Goal: Information Seeking & Learning: Check status

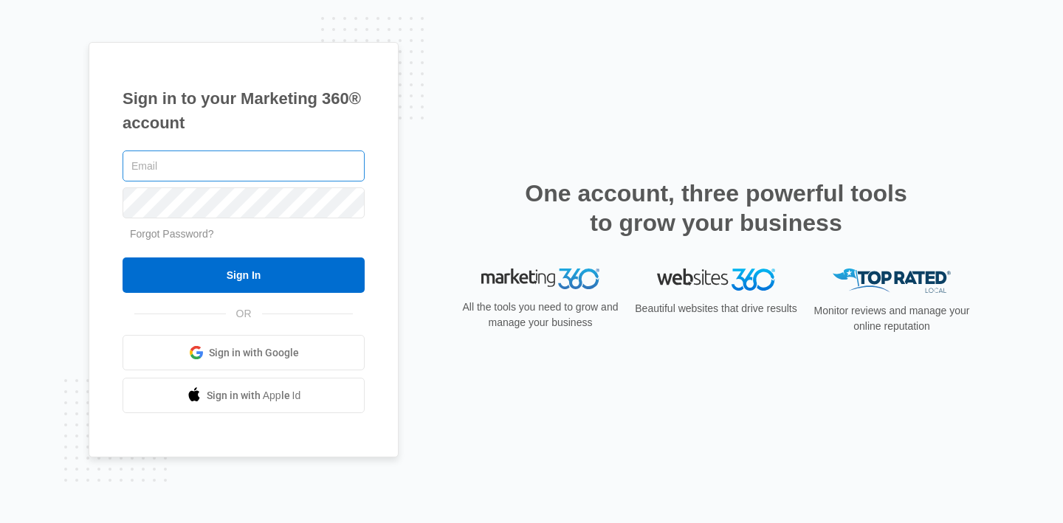
click at [225, 158] on input "text" at bounding box center [243, 166] width 242 height 31
click at [234, 355] on span "Sign in with Google" at bounding box center [254, 352] width 90 height 15
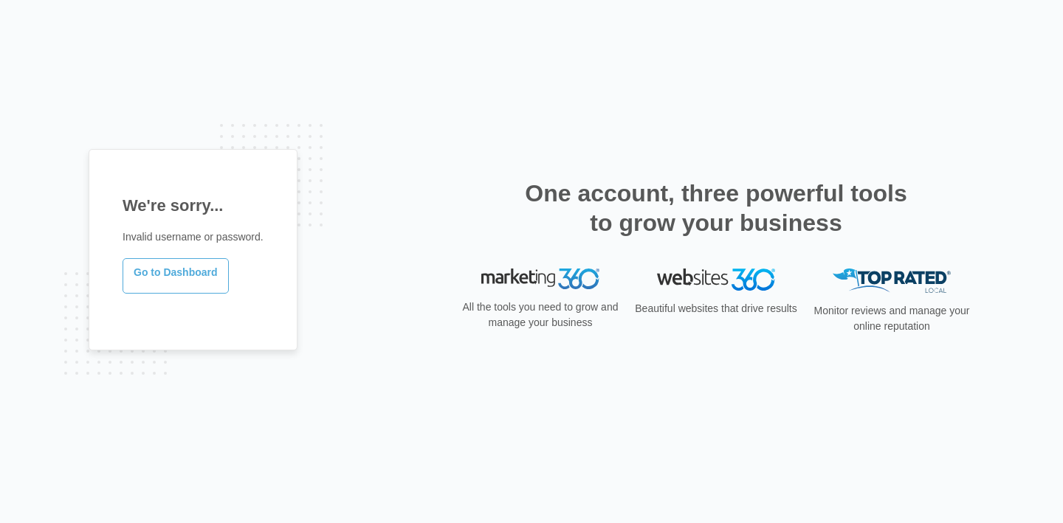
click at [198, 272] on link "Go to Dashboard" at bounding box center [175, 275] width 106 height 35
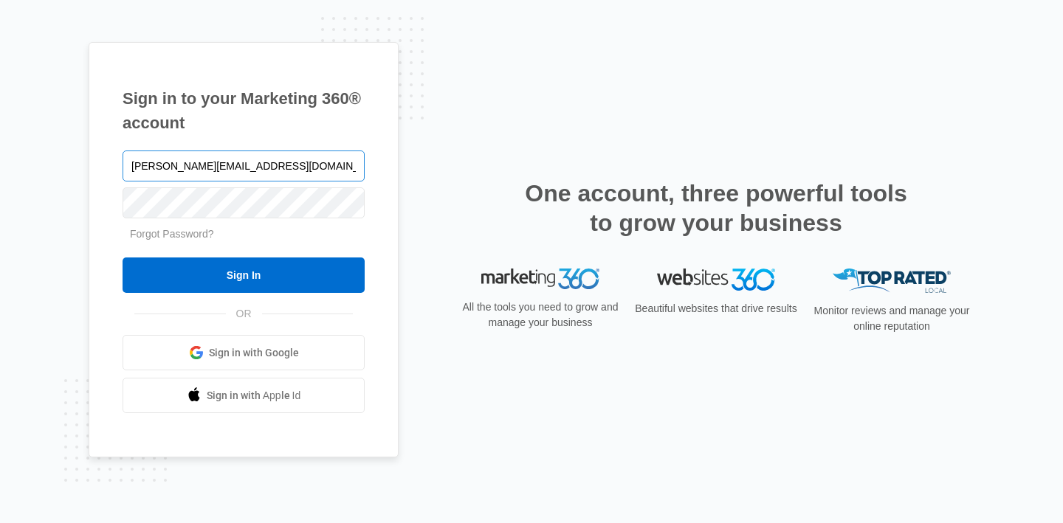
type input "[PERSON_NAME][EMAIL_ADDRESS][DOMAIN_NAME]"
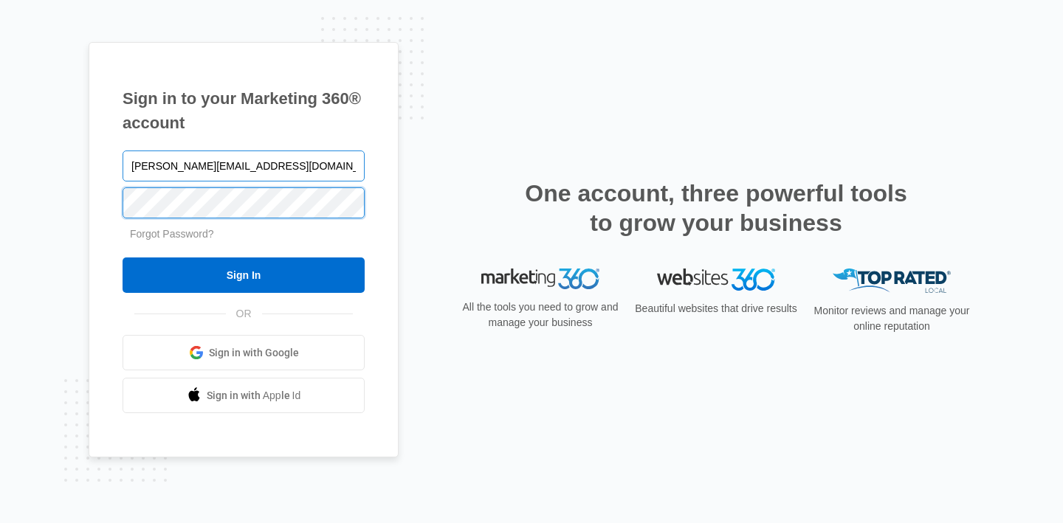
click at [122, 258] on input "Sign In" at bounding box center [243, 275] width 242 height 35
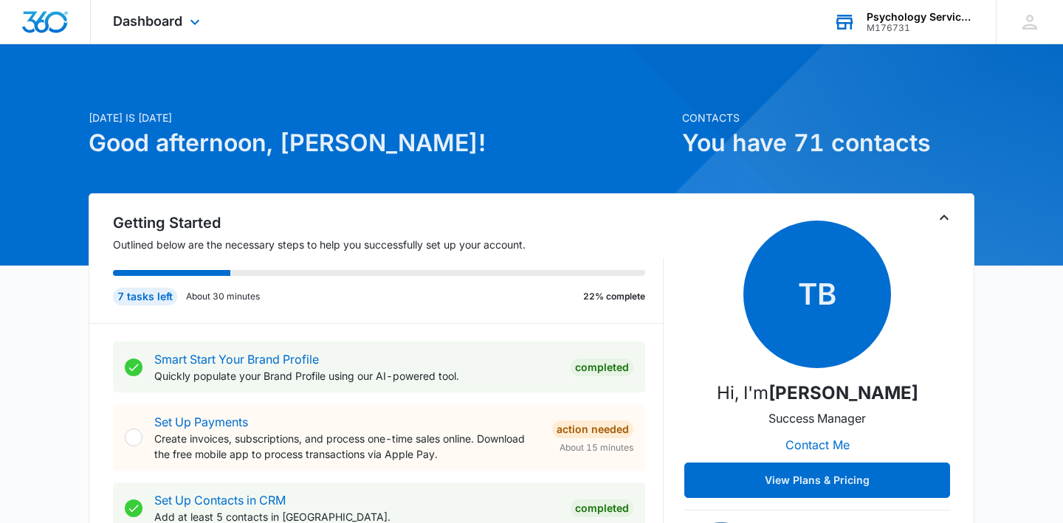
click at [927, 21] on div "Psychology Services of [US_STATE]" at bounding box center [920, 17] width 108 height 12
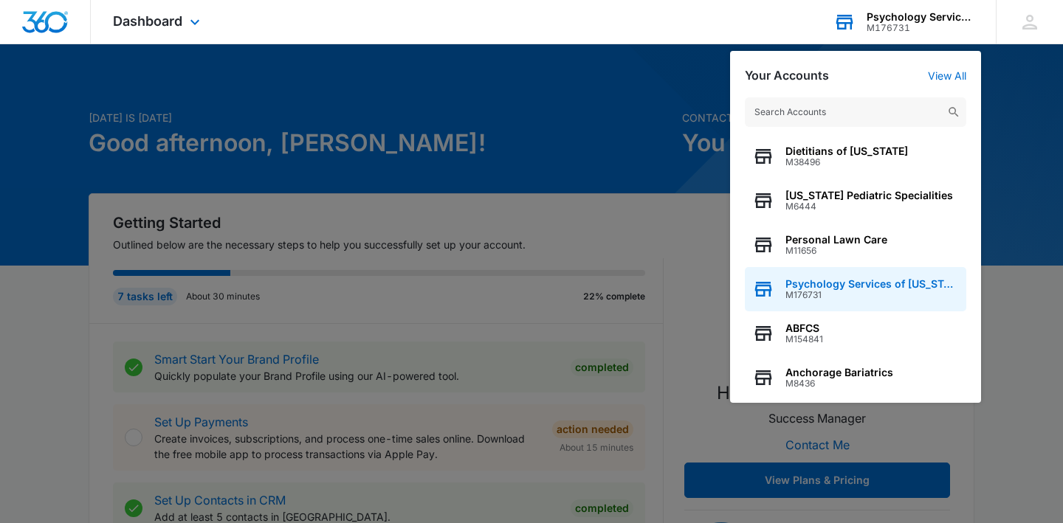
click at [859, 291] on span "M176731" at bounding box center [871, 295] width 173 height 10
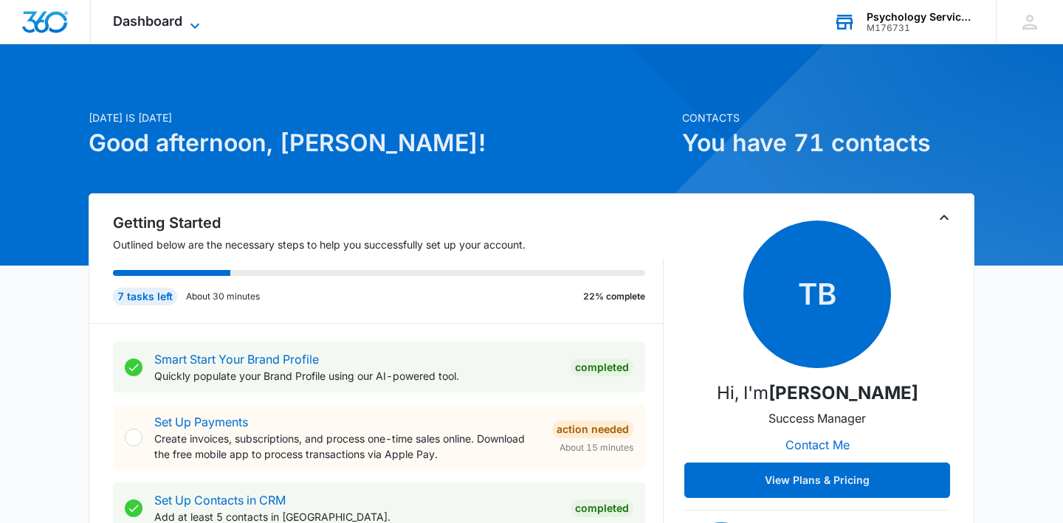
click at [163, 26] on span "Dashboard" at bounding box center [147, 20] width 69 height 15
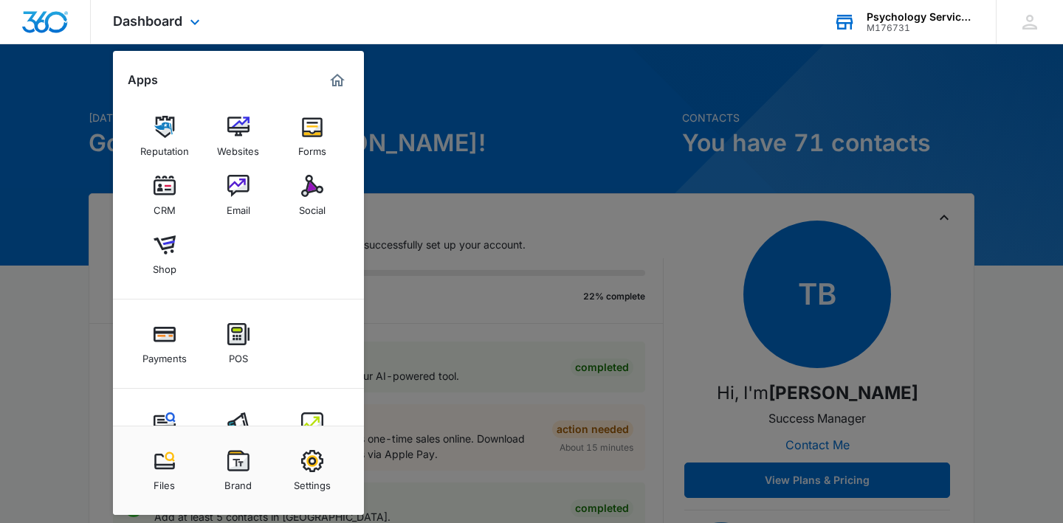
scroll to position [52, 0]
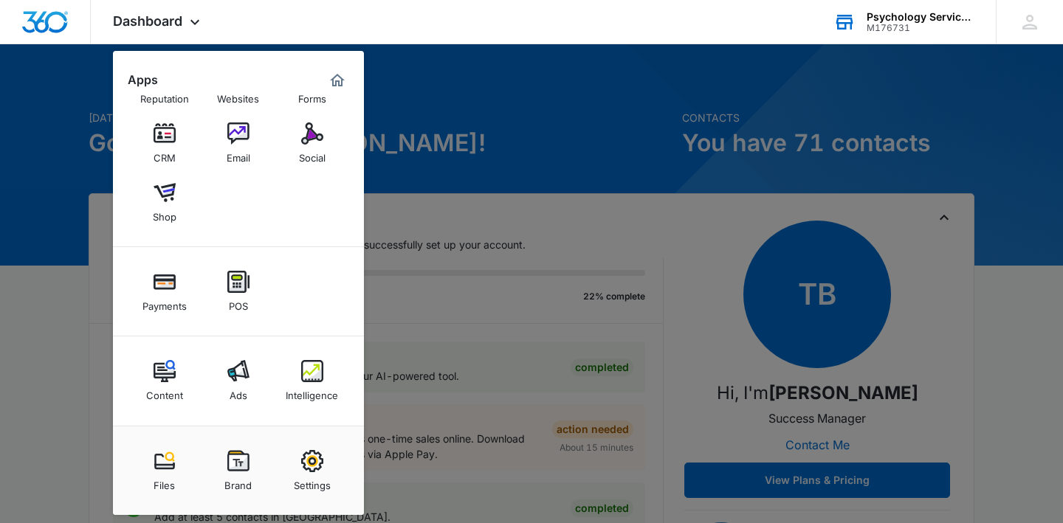
click at [310, 370] on img at bounding box center [312, 371] width 22 height 22
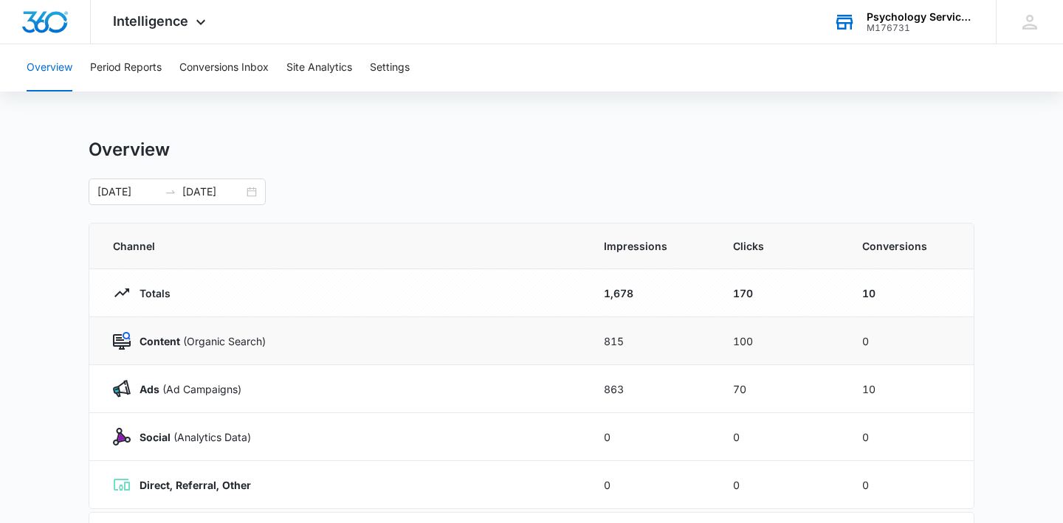
click at [312, 339] on div "Content (Organic Search)" at bounding box center [340, 341] width 455 height 18
click at [214, 342] on p "Content (Organic Search)" at bounding box center [198, 341] width 135 height 15
click at [151, 69] on button "Period Reports" at bounding box center [126, 67] width 72 height 47
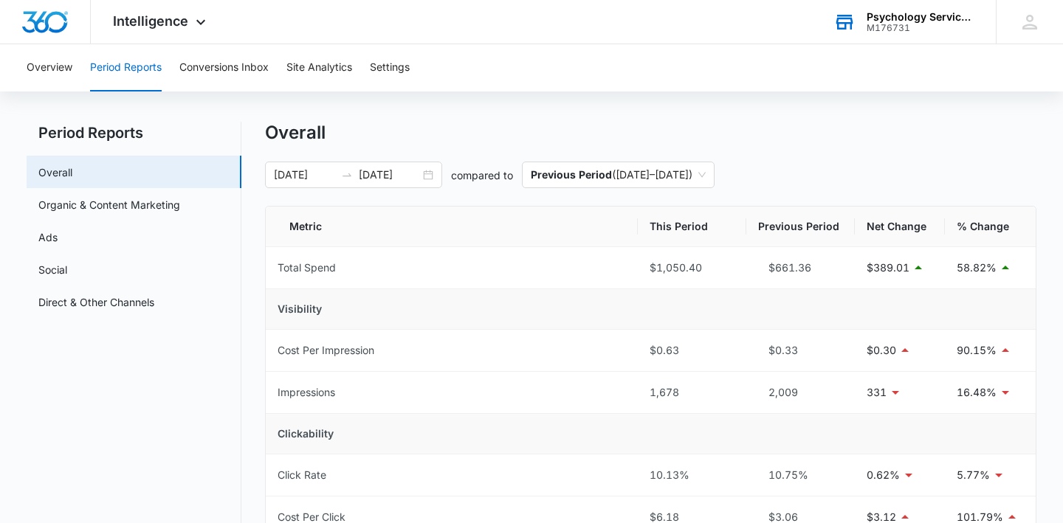
scroll to position [18, 0]
click at [176, 200] on link "Organic & Content Marketing" at bounding box center [109, 203] width 142 height 15
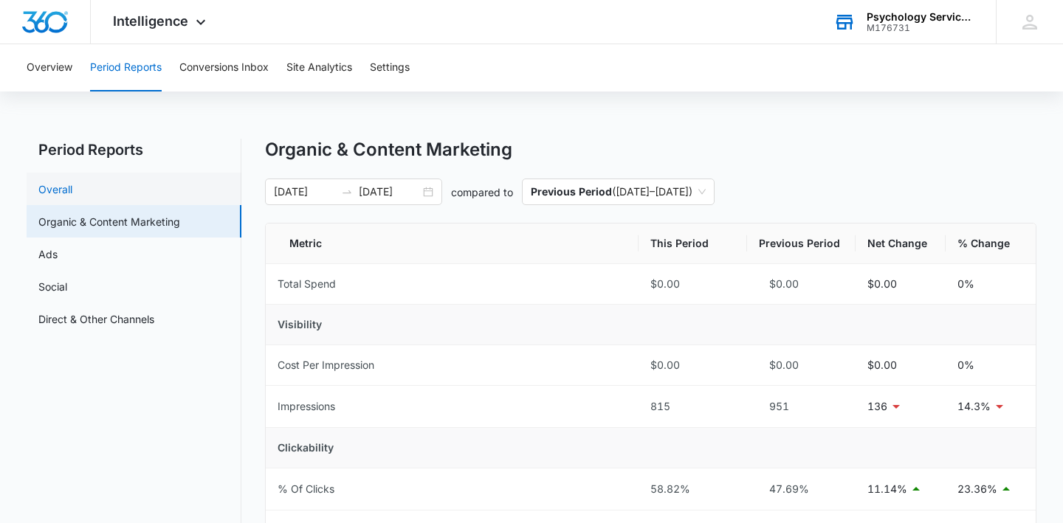
click at [72, 182] on link "Overall" at bounding box center [55, 189] width 34 height 15
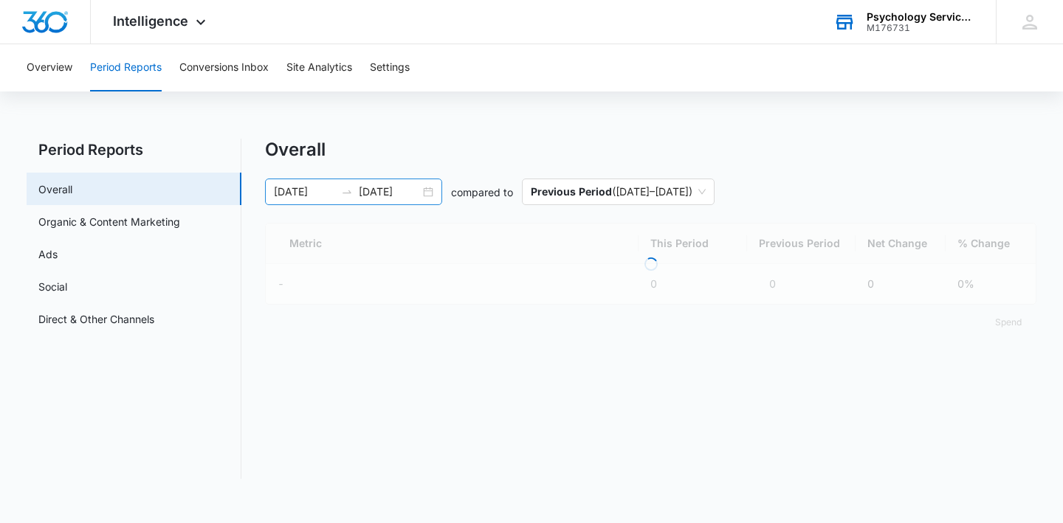
click at [318, 194] on input "[DATE]" at bounding box center [304, 192] width 61 height 16
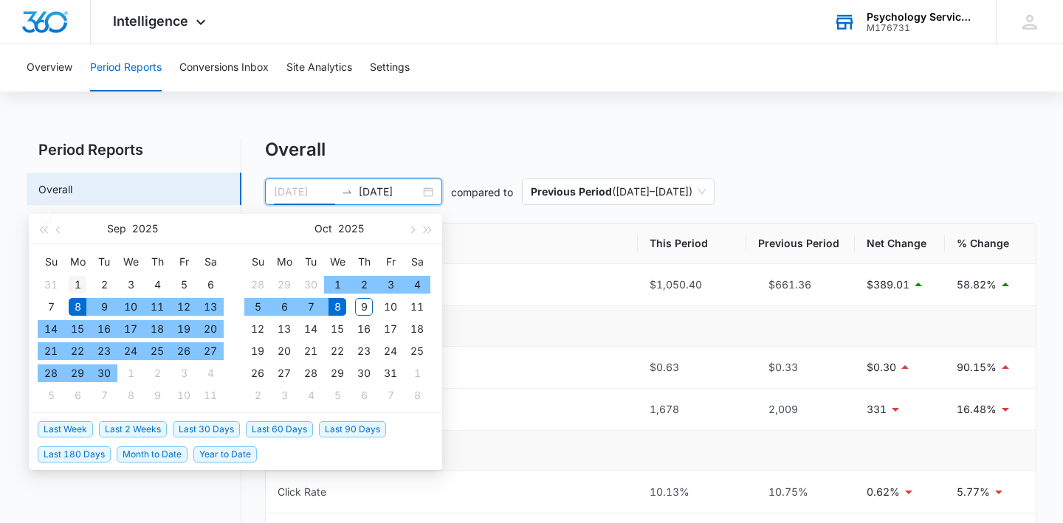
type input "[DATE]"
click at [77, 283] on div "1" at bounding box center [78, 285] width 18 height 18
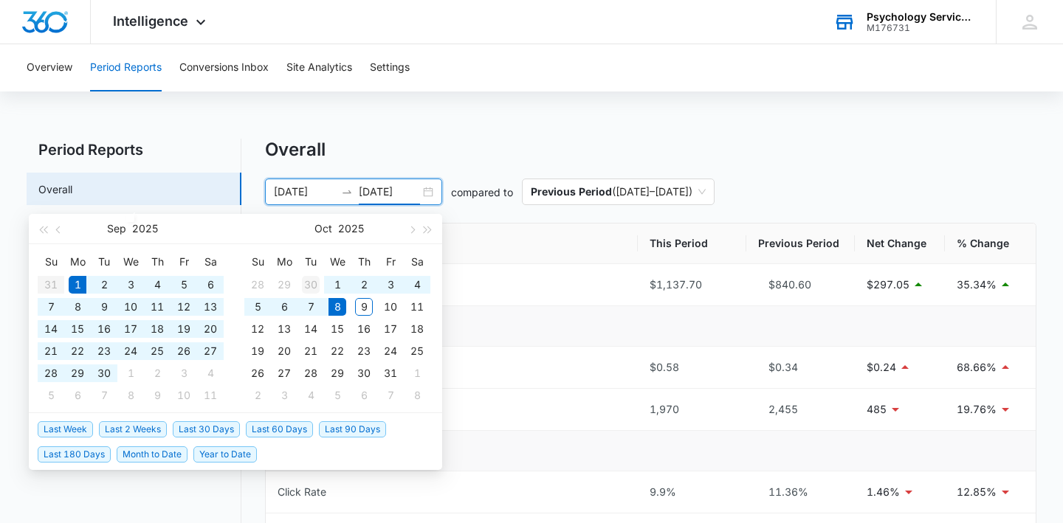
type input "[DATE]"
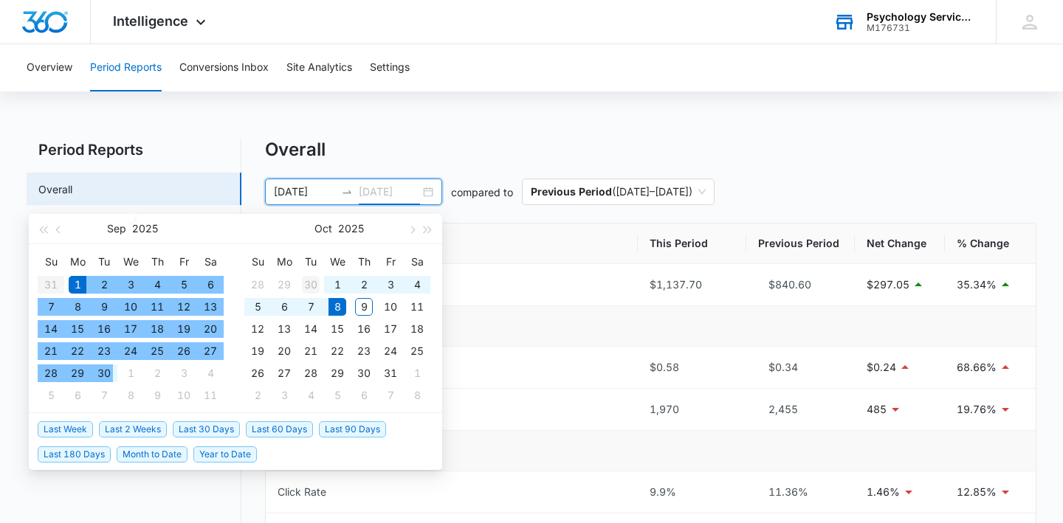
click at [314, 288] on div "30" at bounding box center [311, 285] width 18 height 18
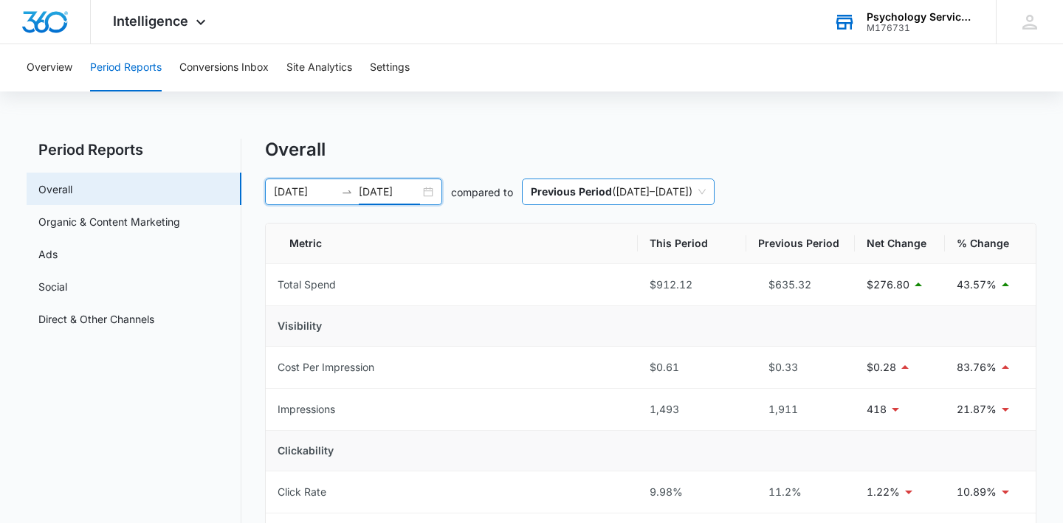
click at [580, 187] on p "Previous Period" at bounding box center [571, 191] width 81 height 13
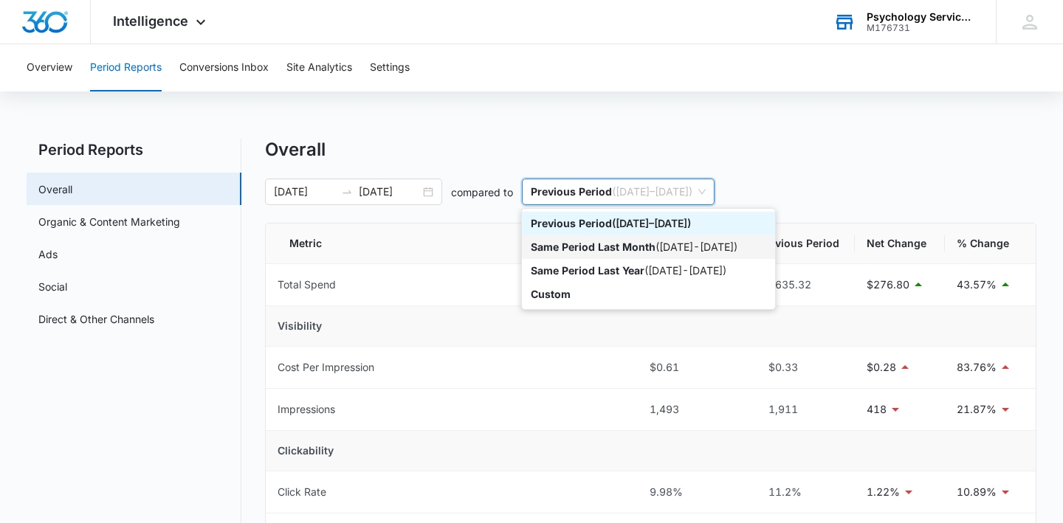
click at [596, 244] on p "Same Period Last Month" at bounding box center [593, 247] width 125 height 13
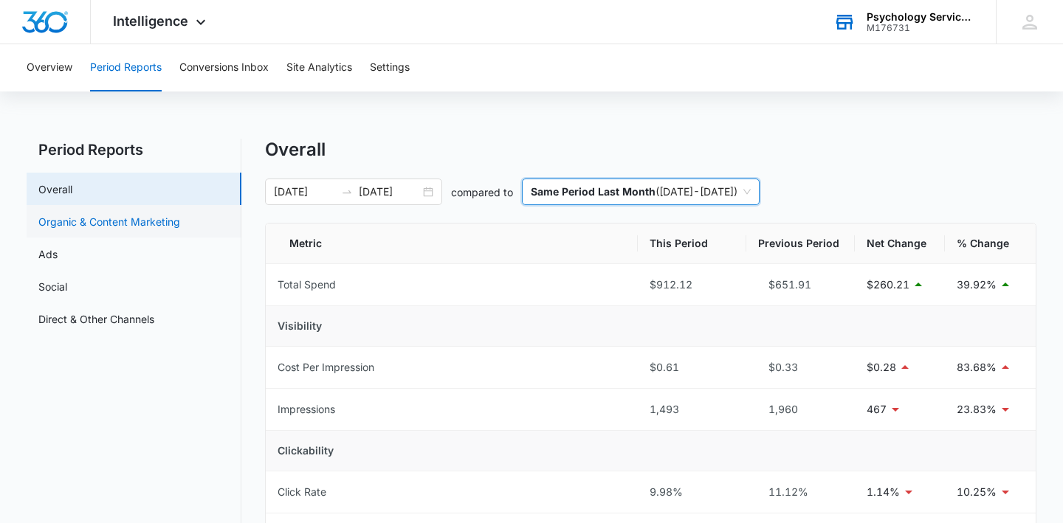
click at [180, 229] on link "Organic & Content Marketing" at bounding box center [109, 221] width 142 height 15
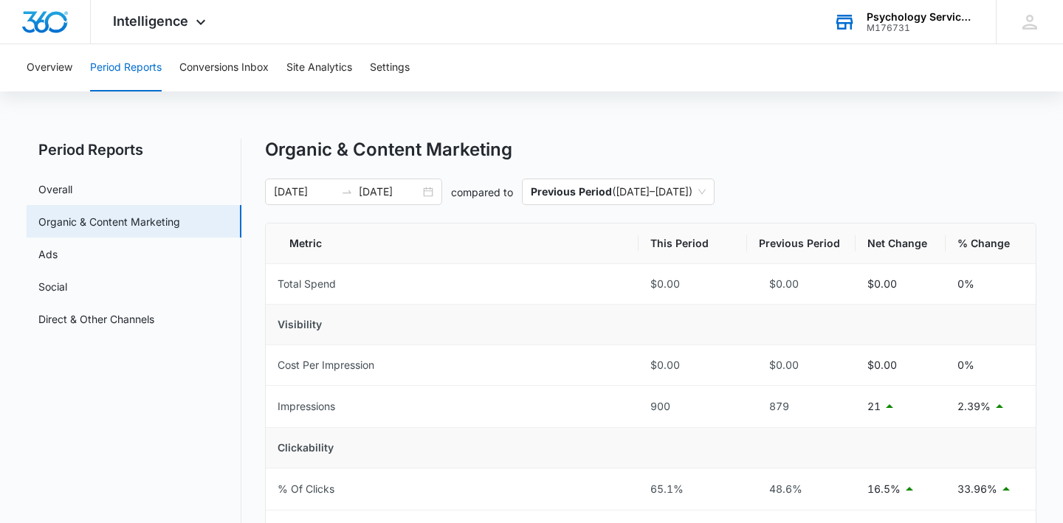
click at [857, 26] on div "Psychology Services of [US_STATE] M176731 Your Accounts View All" at bounding box center [903, 22] width 184 height 44
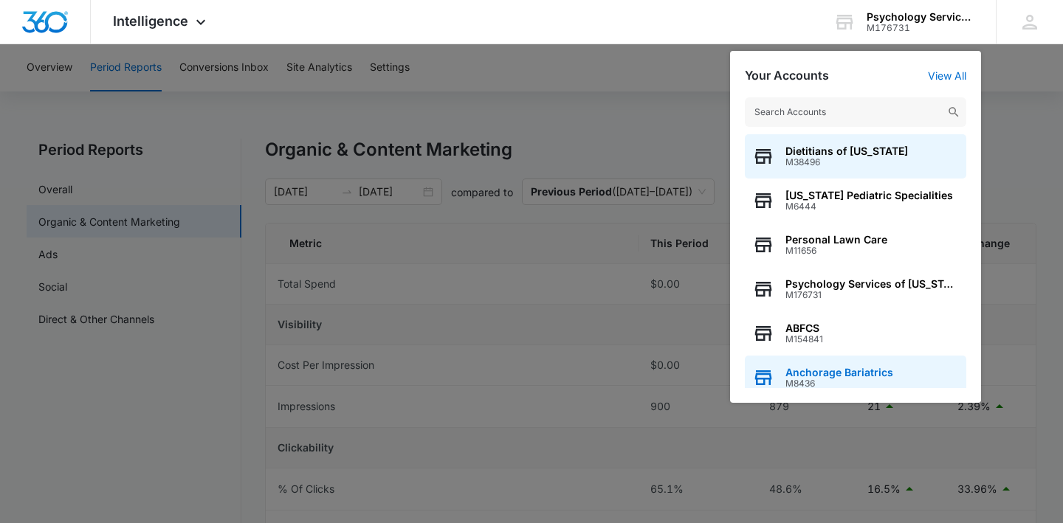
click at [810, 368] on span "Anchorage Bariatrics" at bounding box center [839, 373] width 108 height 12
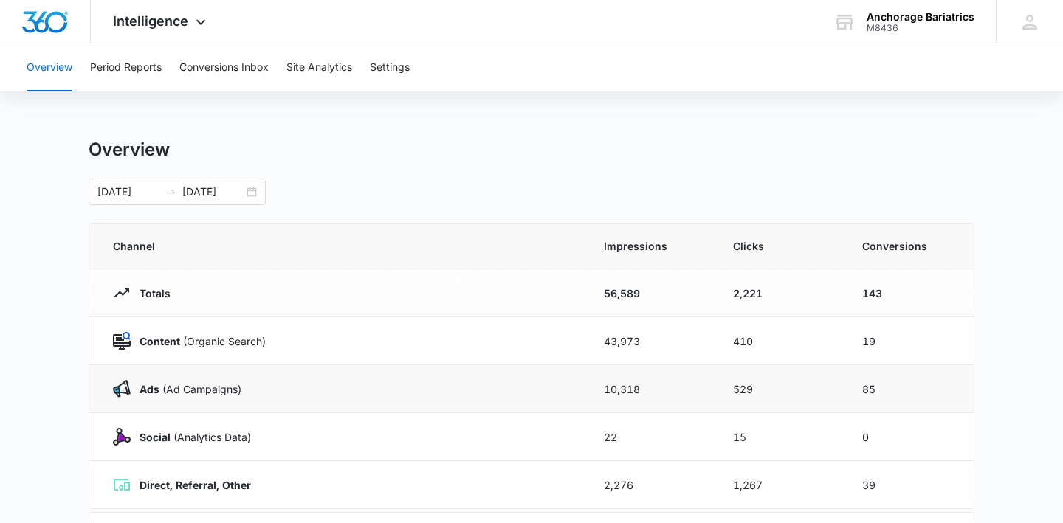
click at [436, 393] on div "Ads ([PERSON_NAME])" at bounding box center [340, 389] width 455 height 18
click at [153, 71] on button "Period Reports" at bounding box center [126, 67] width 72 height 47
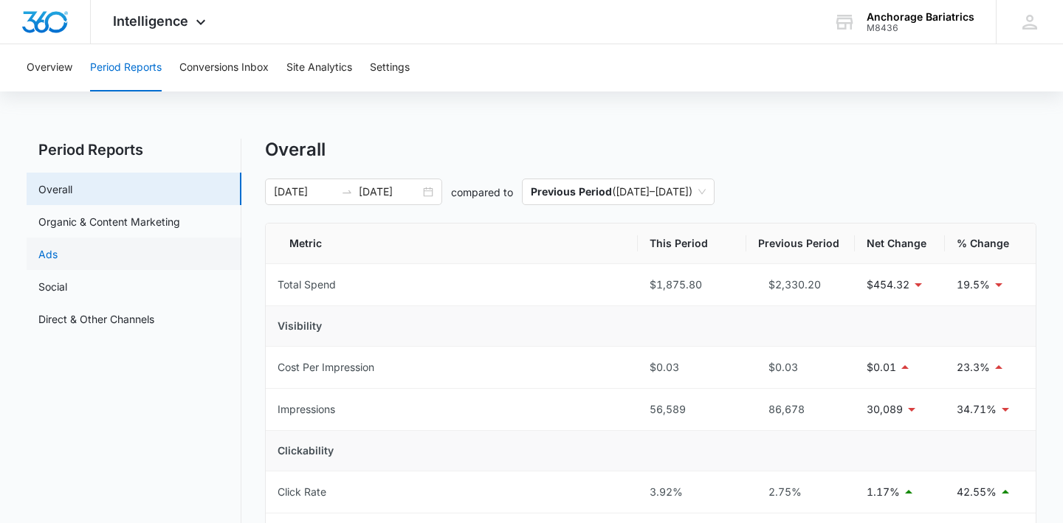
click at [58, 257] on link "Ads" at bounding box center [47, 253] width 19 height 15
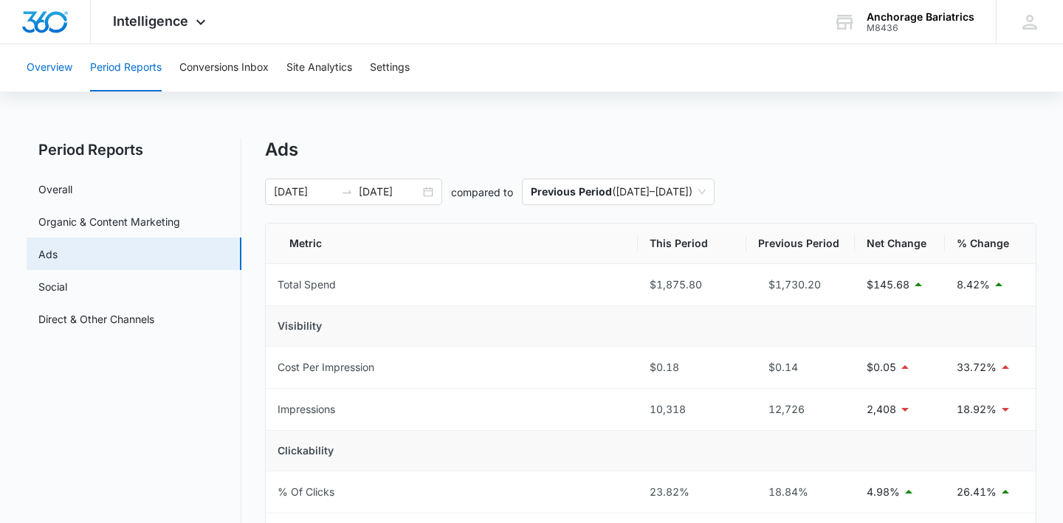
click at [45, 68] on button "Overview" at bounding box center [50, 67] width 46 height 47
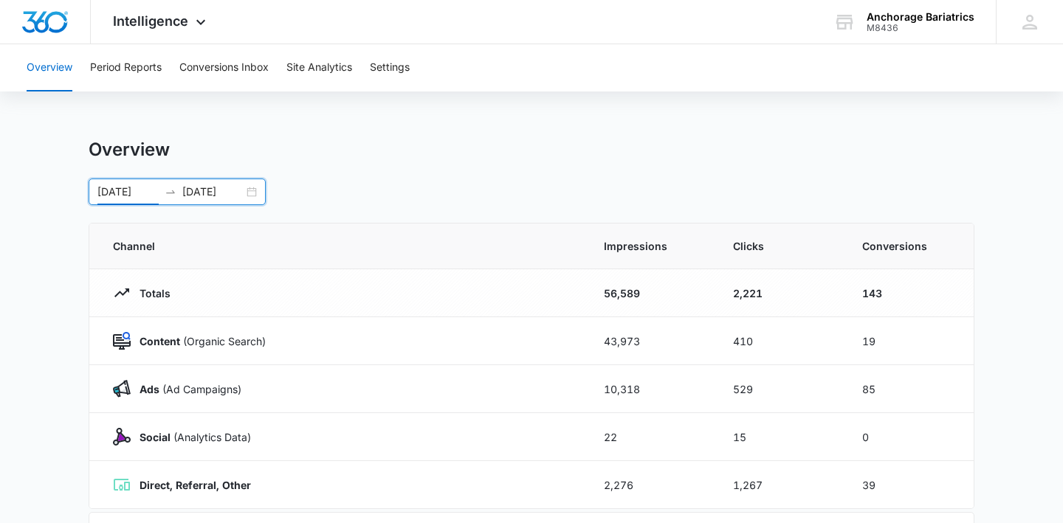
click at [156, 191] on input "[DATE]" at bounding box center [127, 192] width 61 height 16
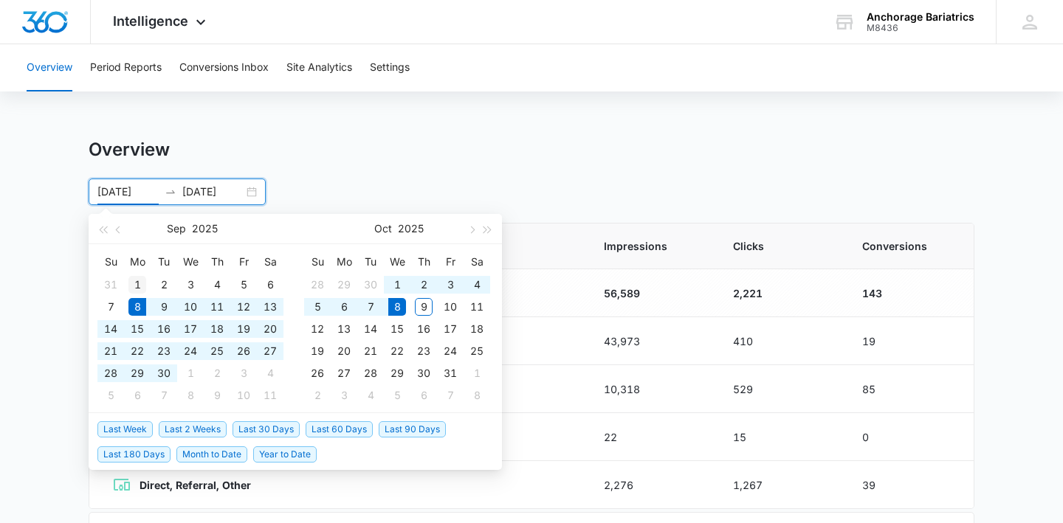
type input "[DATE]"
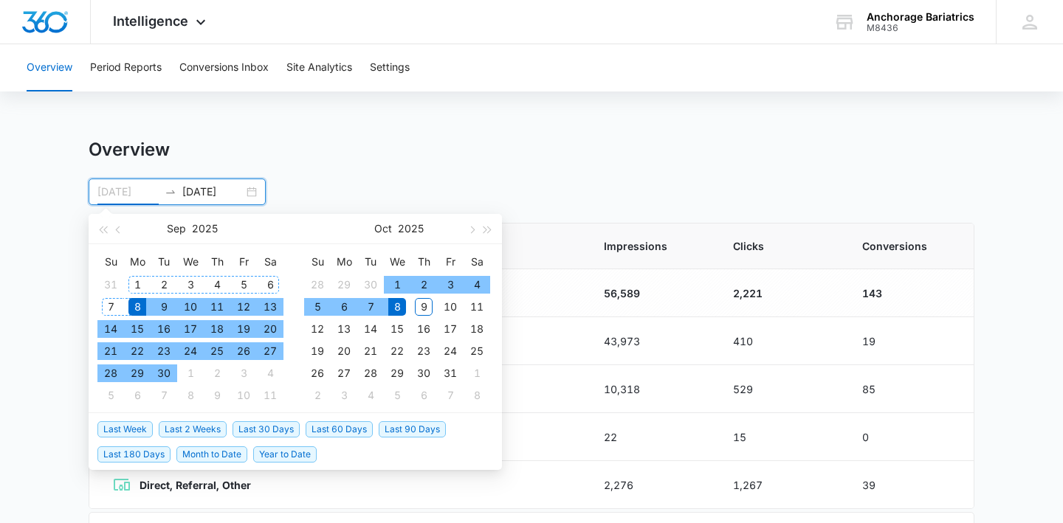
click at [141, 286] on div "1" at bounding box center [137, 285] width 18 height 18
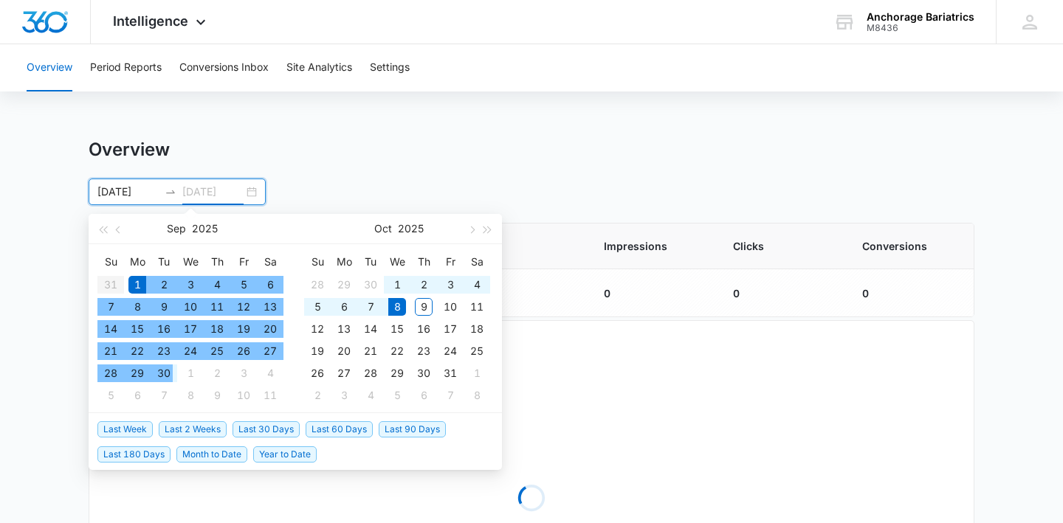
type input "[DATE]"
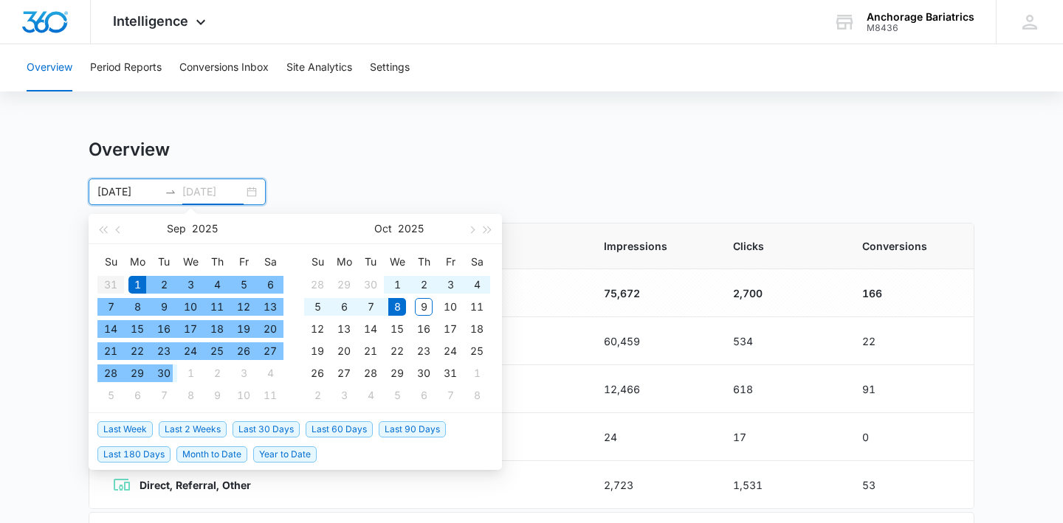
click at [170, 376] on div "30" at bounding box center [164, 373] width 18 height 18
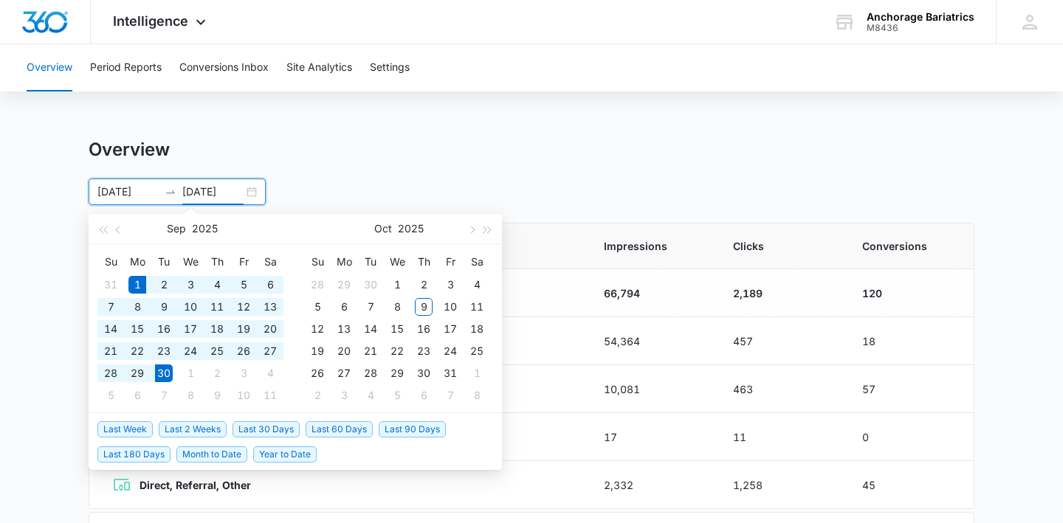
click at [791, 165] on div "Overview [DATE] [DATE] [DATE] Su Mo Tu We Th Fr Sa 31 1 2 3 4 5 6 7 8 9 10 11 1…" at bounding box center [531, 172] width 885 height 66
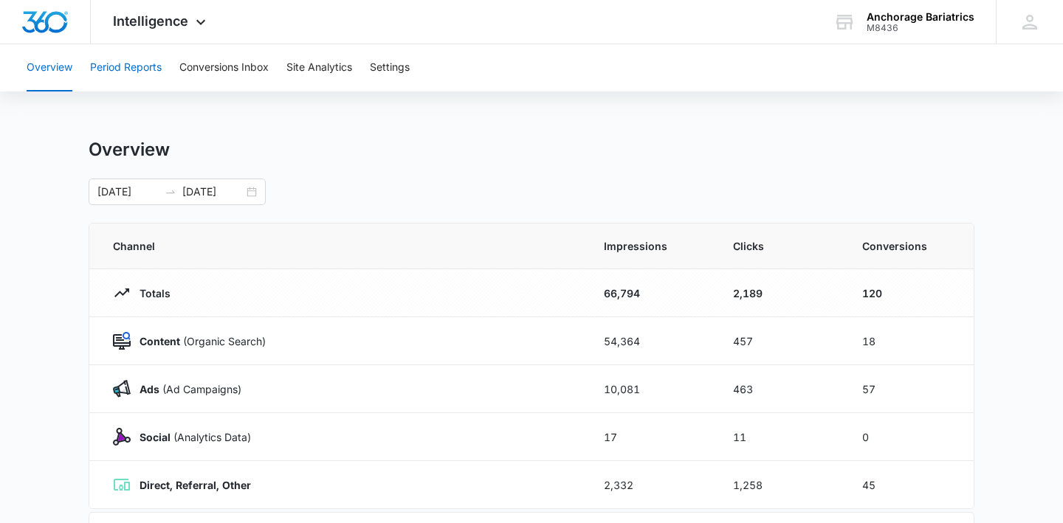
click at [138, 77] on button "Period Reports" at bounding box center [126, 67] width 72 height 47
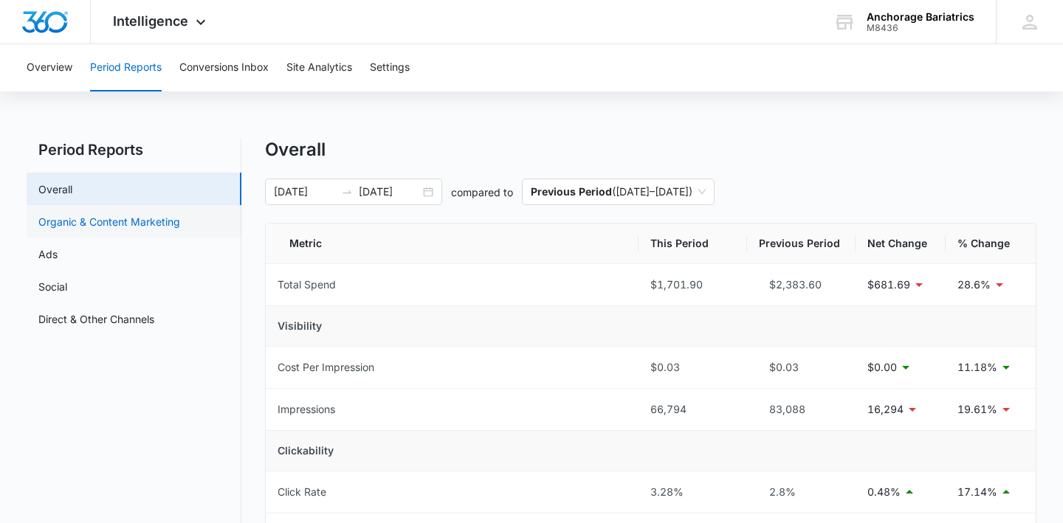
click at [101, 229] on link "Organic & Content Marketing" at bounding box center [109, 221] width 142 height 15
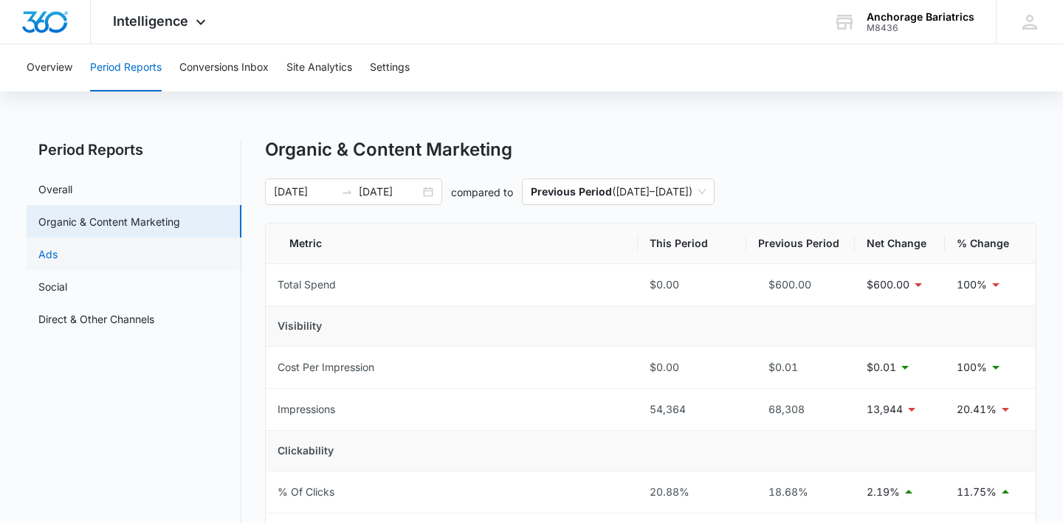
click at [58, 259] on link "Ads" at bounding box center [47, 253] width 19 height 15
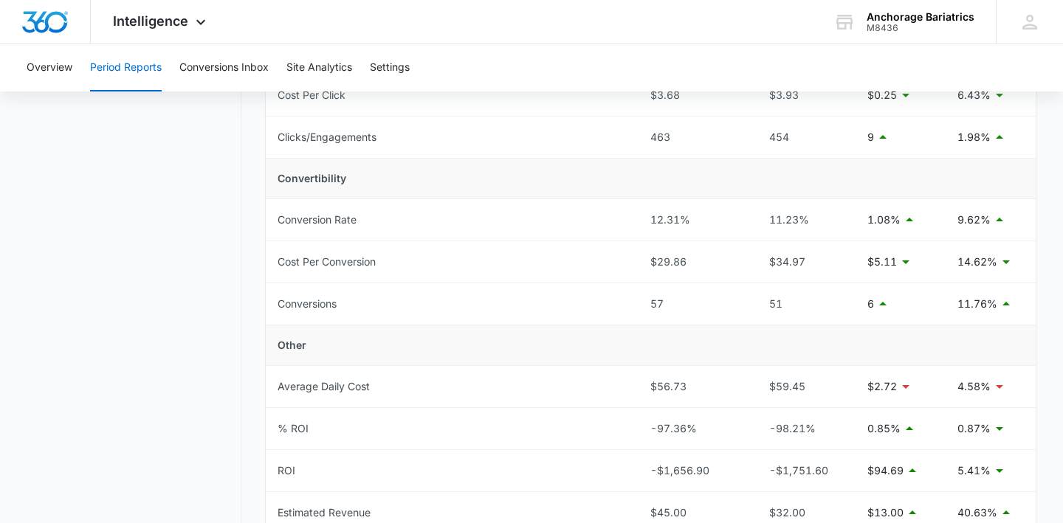
scroll to position [563, 0]
